Goal: Find specific page/section: Find specific page/section

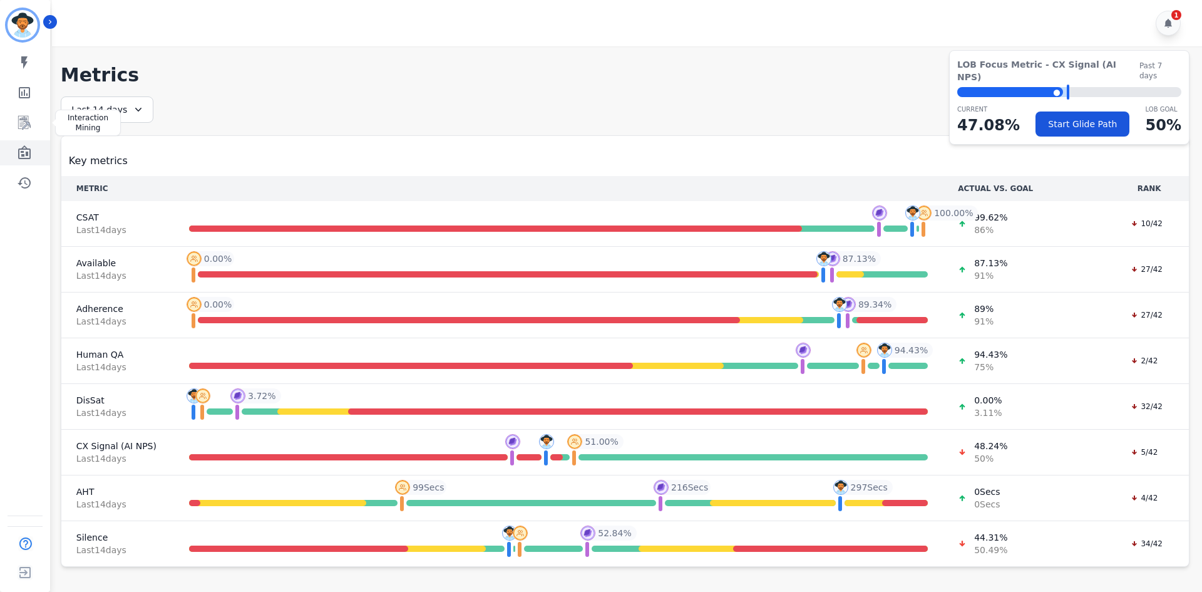
click at [23, 142] on link "Sidebar" at bounding box center [26, 152] width 48 height 25
